Goal: Transaction & Acquisition: Purchase product/service

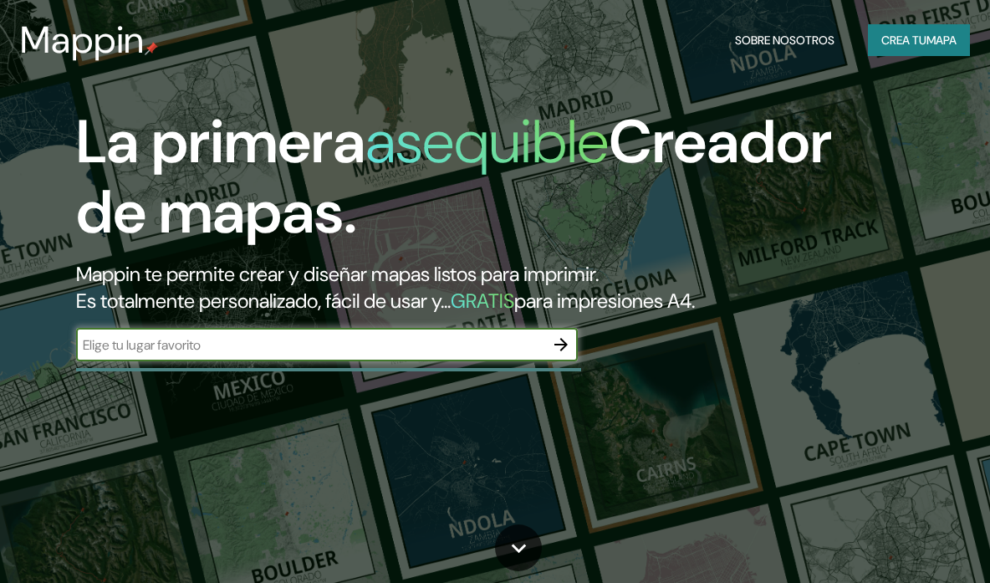
click at [445, 345] on input "text" at bounding box center [310, 344] width 468 height 19
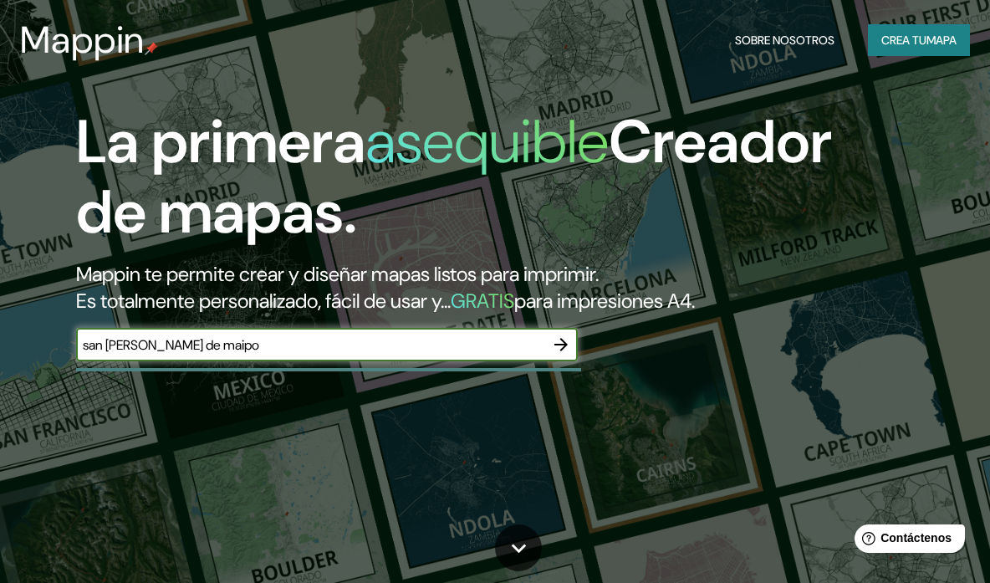
type input "san [PERSON_NAME] de maipo"
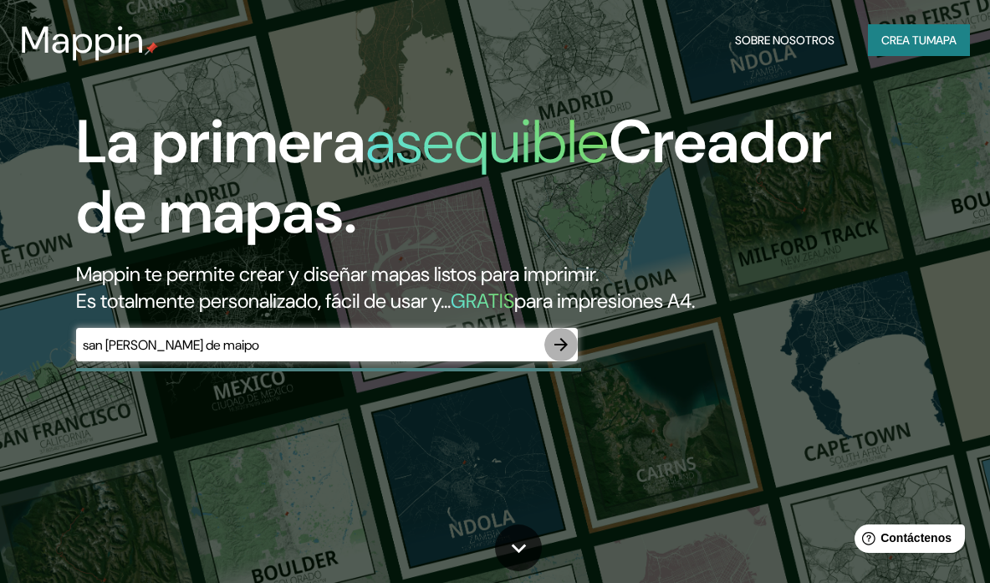
click at [560, 349] on icon "button" at bounding box center [561, 345] width 20 height 20
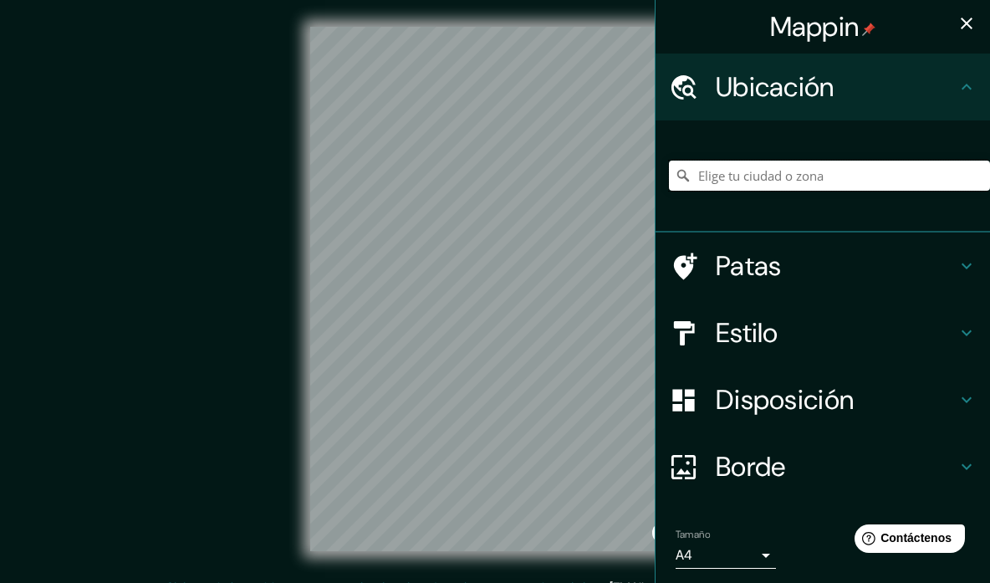
click at [751, 176] on input "Elige tu ciudad o zona" at bounding box center [829, 176] width 321 height 30
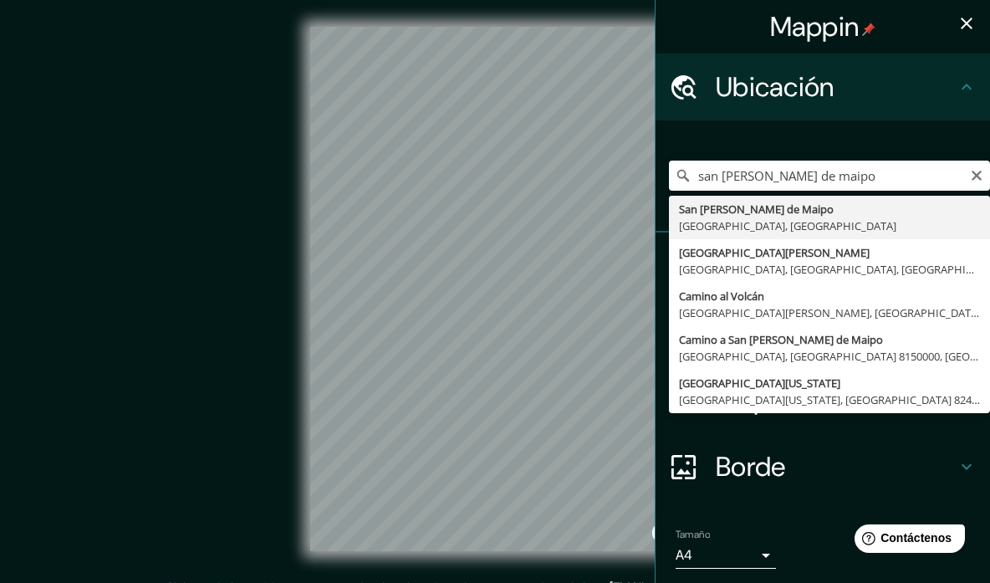
type input "[GEOGRAPHIC_DATA][PERSON_NAME], [GEOGRAPHIC_DATA], [GEOGRAPHIC_DATA]"
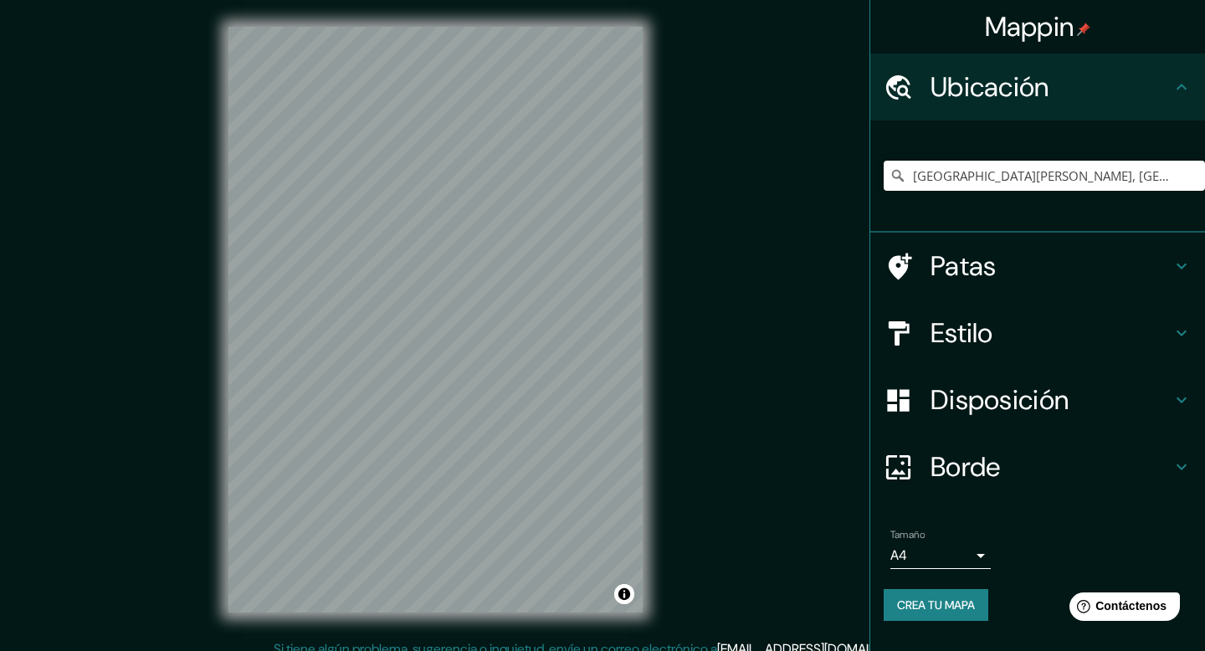
click at [990, 328] on icon at bounding box center [1181, 333] width 20 height 20
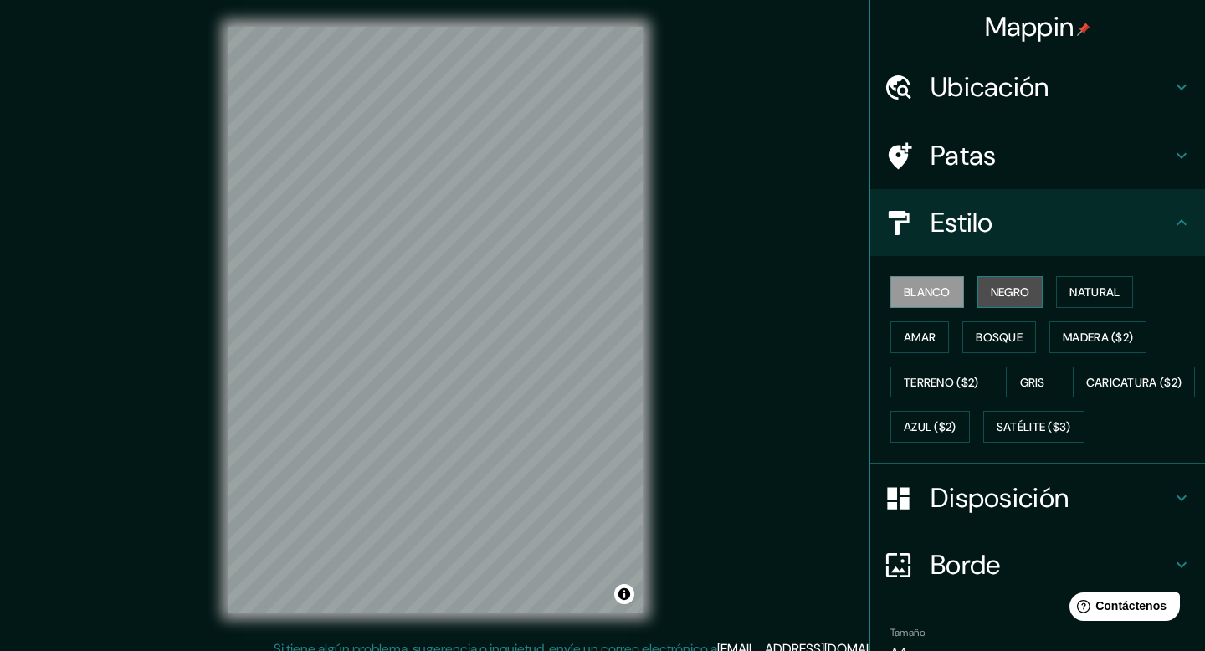
click at [990, 289] on font "Negro" at bounding box center [1009, 291] width 39 height 15
click at [548, 582] on div "© Mapbox © OpenStreetMap Improve this map" at bounding box center [435, 319] width 1138 height 639
click at [990, 297] on font "Natural" at bounding box center [1094, 291] width 50 height 15
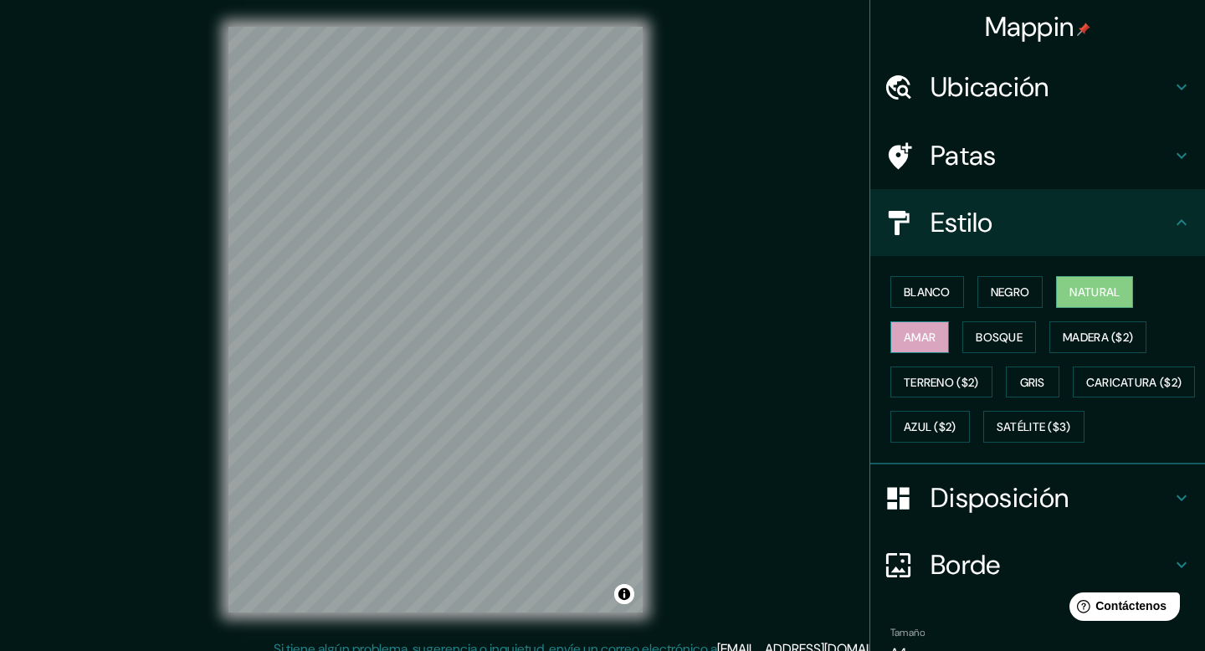
click at [935, 332] on font "Amar" at bounding box center [919, 337] width 32 height 15
click at [990, 344] on font "Bosque" at bounding box center [998, 337] width 47 height 15
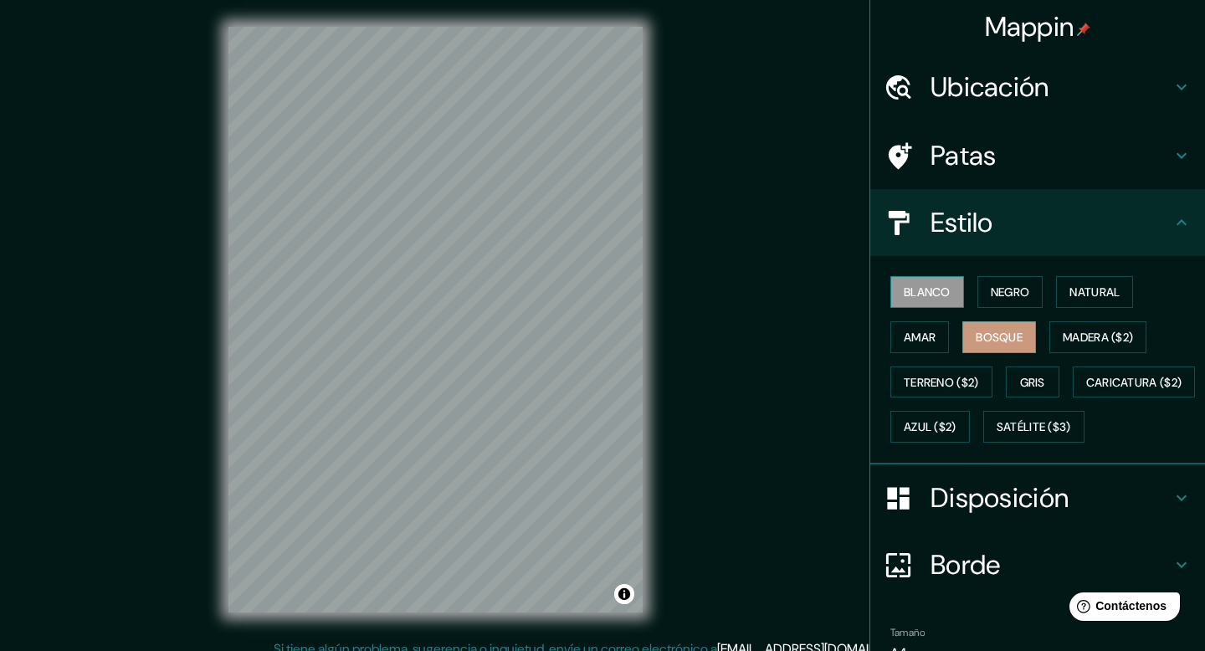
click at [929, 298] on font "Blanco" at bounding box center [926, 291] width 47 height 15
click at [990, 298] on font "Negro" at bounding box center [1009, 291] width 39 height 15
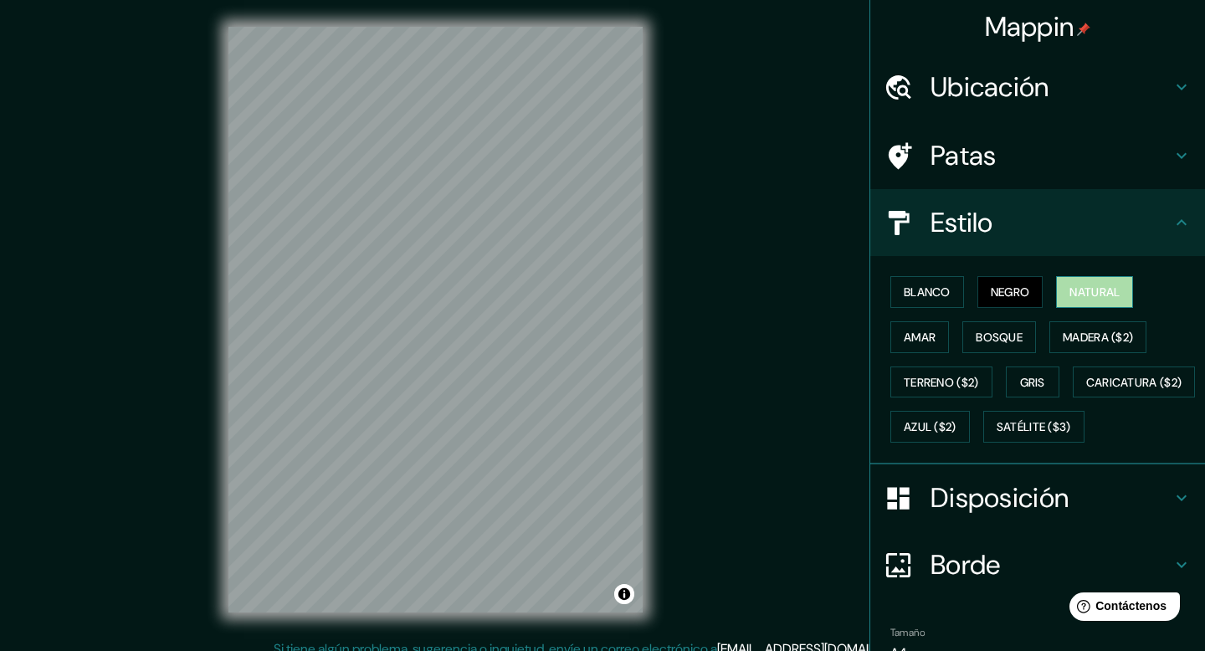
click at [990, 298] on font "Natural" at bounding box center [1094, 291] width 50 height 15
click at [652, 458] on div "© Mapbox © OpenStreetMap Improve this map" at bounding box center [435, 320] width 1084 height 586
click at [990, 342] on font "Bosque" at bounding box center [998, 337] width 47 height 15
click at [990, 292] on font "Negro" at bounding box center [1009, 291] width 39 height 15
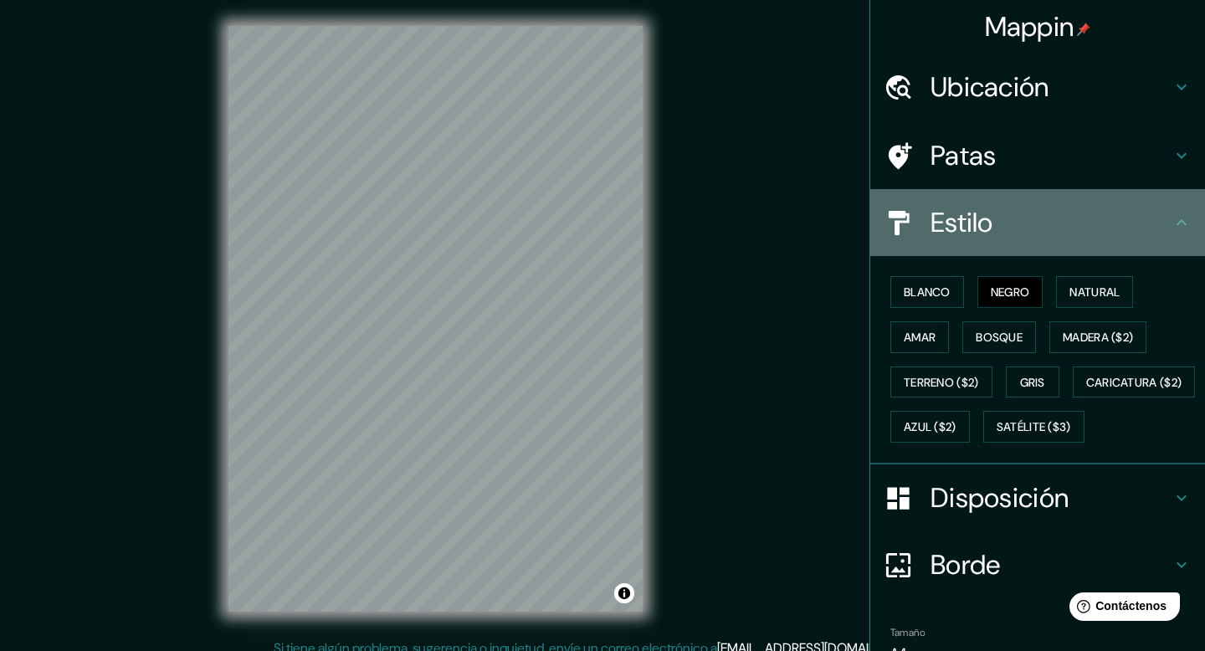
click at [990, 228] on icon at bounding box center [1181, 222] width 20 height 20
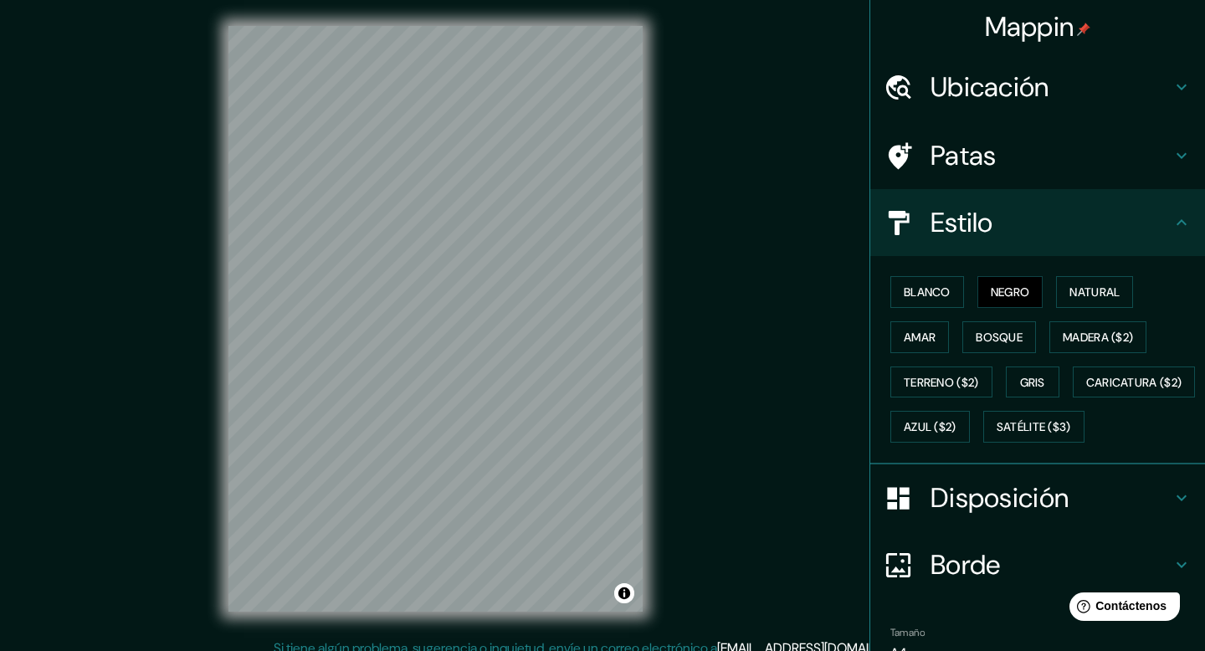
click at [990, 220] on icon at bounding box center [1181, 222] width 20 height 20
click at [990, 508] on icon at bounding box center [1181, 498] width 20 height 20
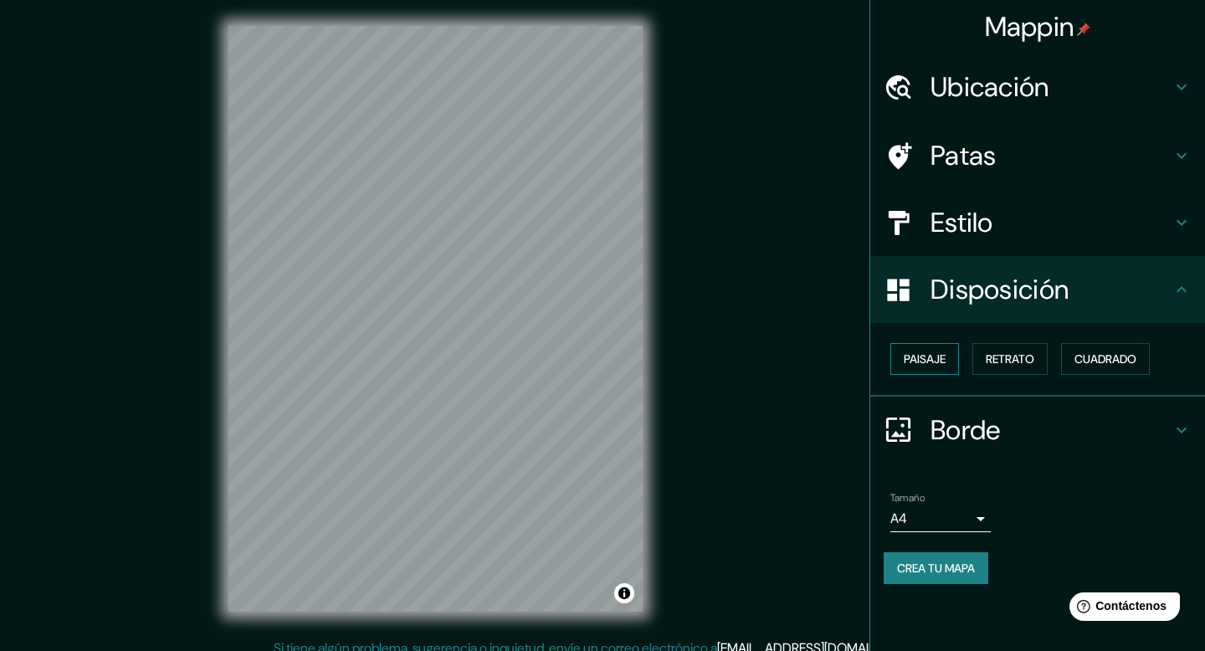
click at [931, 355] on font "Paisaje" at bounding box center [924, 358] width 42 height 15
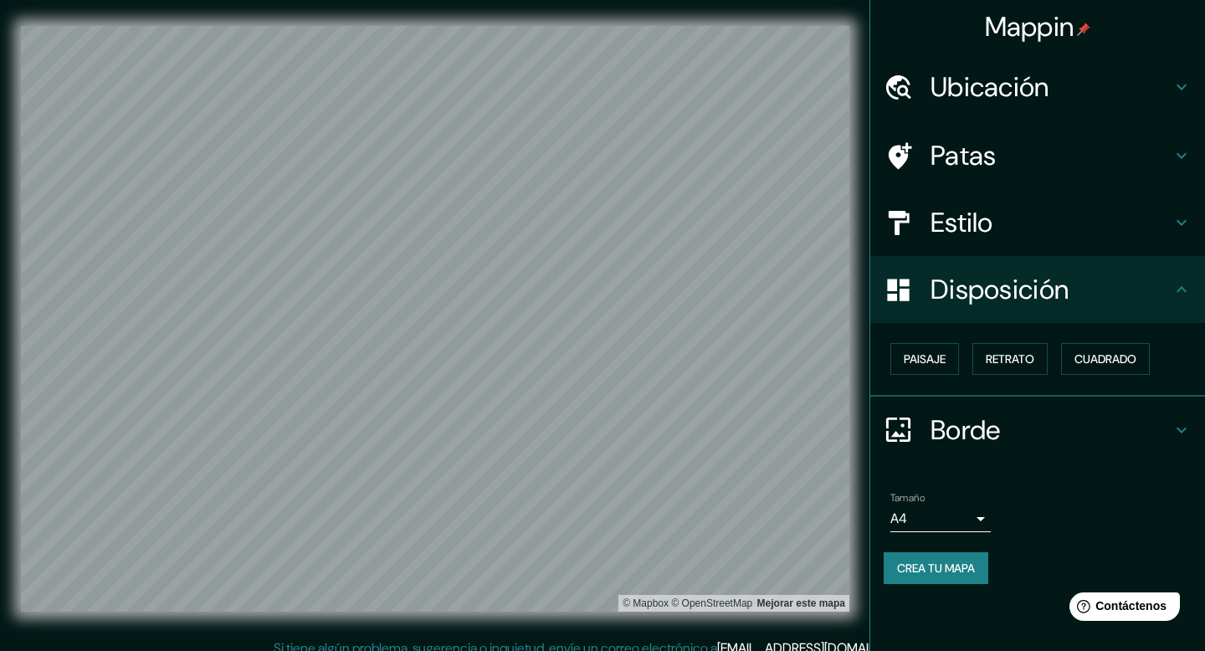
click at [590, 582] on div "Mappin Ubicación [GEOGRAPHIC_DATA][PERSON_NAME], [GEOGRAPHIC_DATA], [GEOGRAPHIC…" at bounding box center [602, 332] width 1205 height 666
click at [990, 365] on font "Retrato" at bounding box center [1009, 358] width 49 height 15
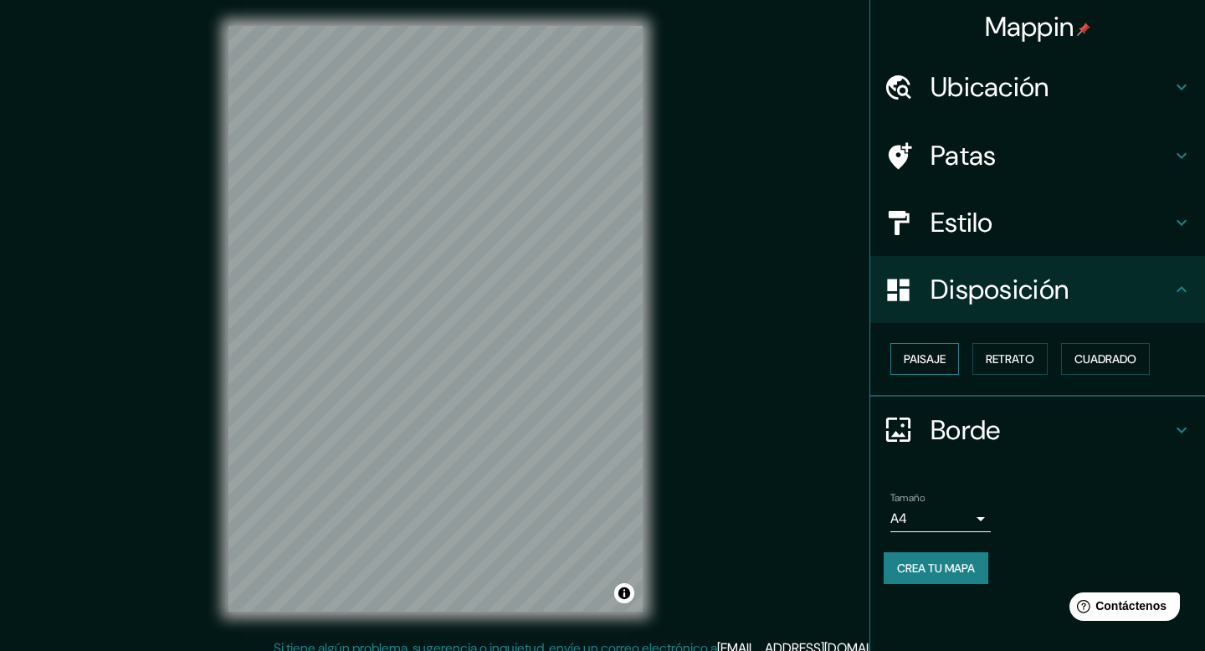
click at [929, 361] on font "Paisaje" at bounding box center [924, 358] width 42 height 15
